Goal: Check status: Check status

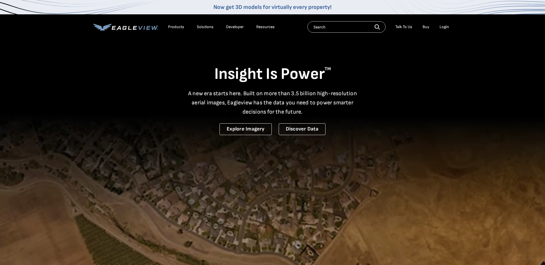
click at [441, 28] on div "Login" at bounding box center [444, 26] width 9 height 5
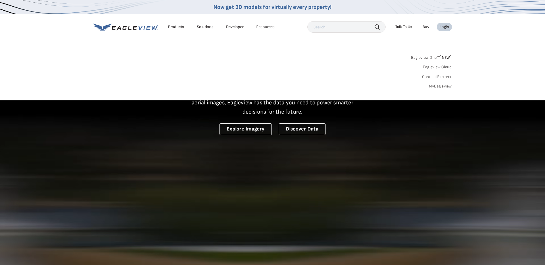
click at [446, 27] on div "Login" at bounding box center [444, 26] width 9 height 5
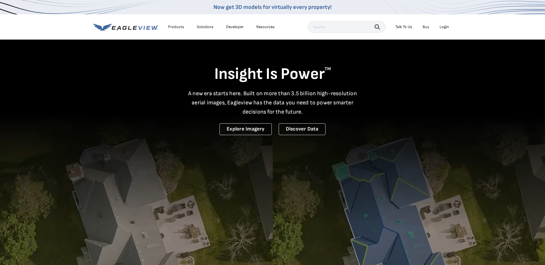
click at [445, 30] on li "Login" at bounding box center [444, 27] width 15 height 9
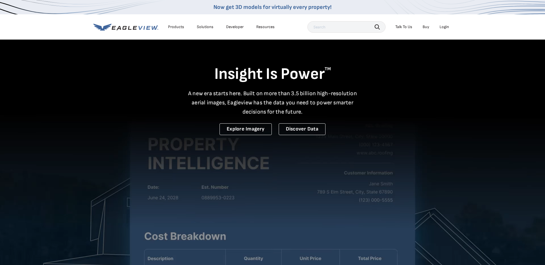
click at [445, 28] on div "Login" at bounding box center [444, 26] width 9 height 5
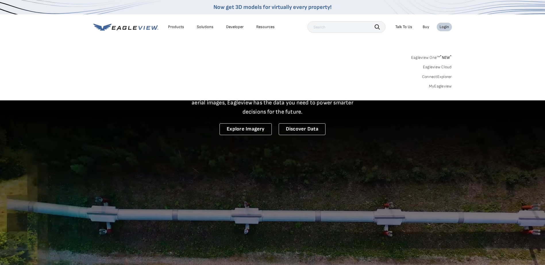
click at [442, 26] on div "Login" at bounding box center [444, 26] width 9 height 5
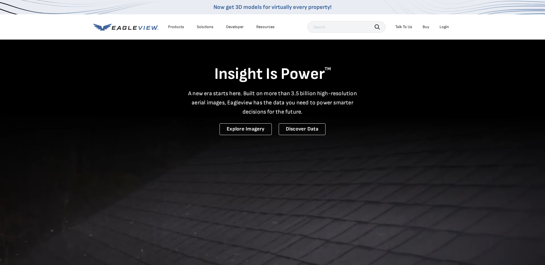
click at [442, 26] on div "Login" at bounding box center [444, 26] width 9 height 5
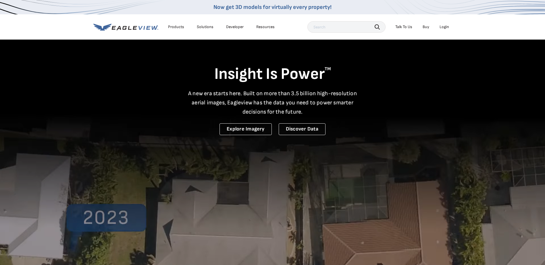
click at [446, 27] on div "Login" at bounding box center [444, 26] width 9 height 5
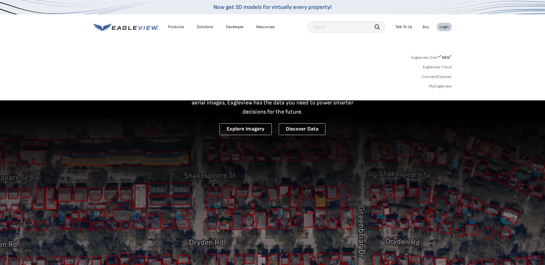
click at [444, 85] on link "MyEagleview" at bounding box center [440, 86] width 23 height 5
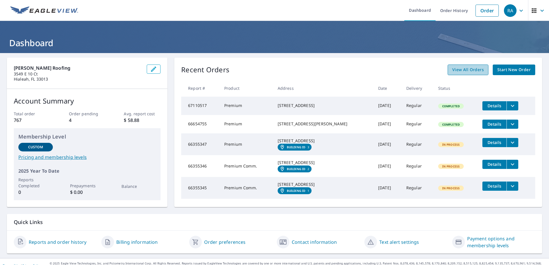
click at [460, 68] on span "View All Orders" at bounding box center [468, 69] width 32 height 7
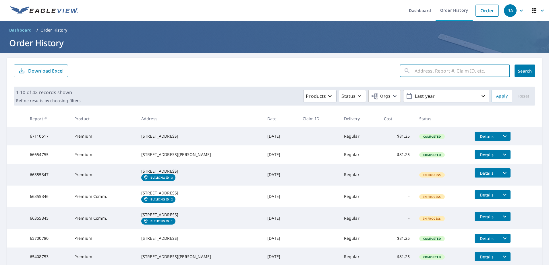
click at [467, 69] on input "text" at bounding box center [462, 71] width 95 height 16
drag, startPoint x: 440, startPoint y: 72, endPoint x: 432, endPoint y: 72, distance: 8.0
click at [432, 72] on input "5964 SW 50" at bounding box center [457, 71] width 84 height 16
type input "5964 SW 64 pl"
click button "Search" at bounding box center [525, 71] width 21 height 13
